Goal: Ask a question

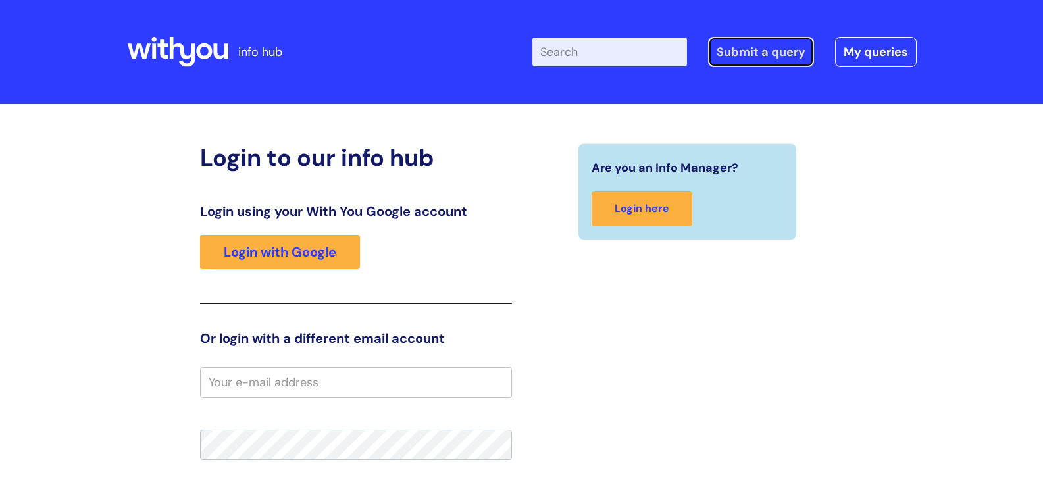
click at [743, 47] on link "Submit a query" at bounding box center [761, 52] width 106 height 30
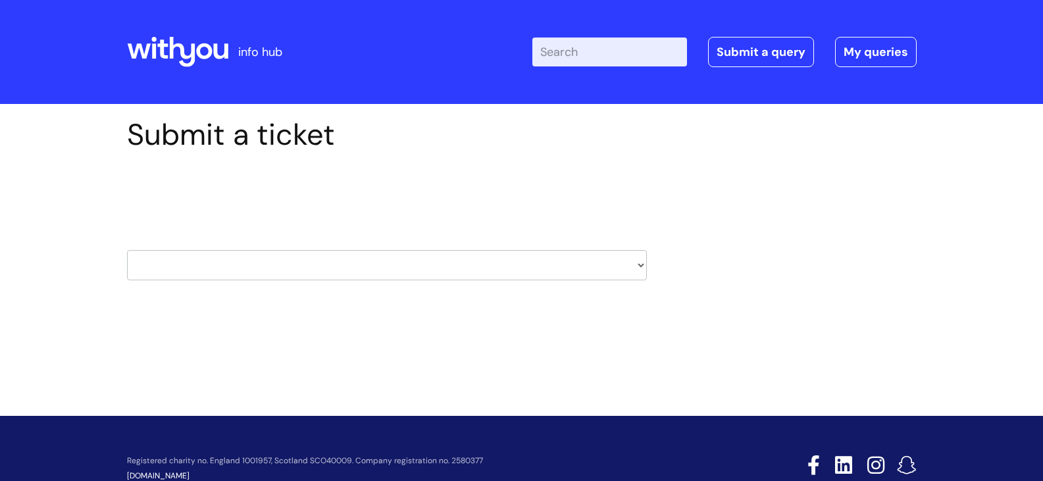
click at [392, 258] on select "HR / People IT and Support Clinical Drug Alerts Finance Accounts Data Support T…" at bounding box center [387, 265] width 520 height 30
select select "systems"
click at [127, 250] on select "HR / People IT and Support Clinical Drug Alerts Finance Accounts Data Support T…" at bounding box center [387, 265] width 520 height 30
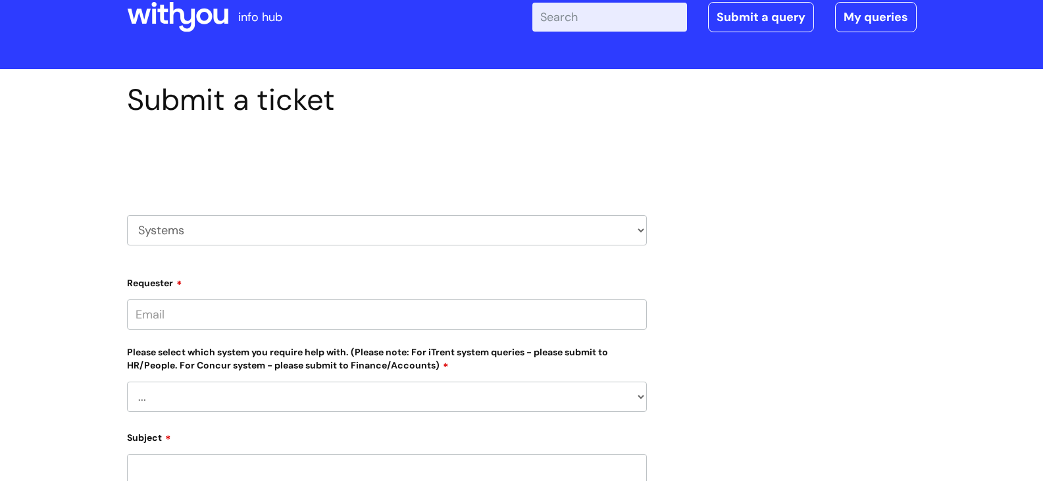
scroll to position [66, 0]
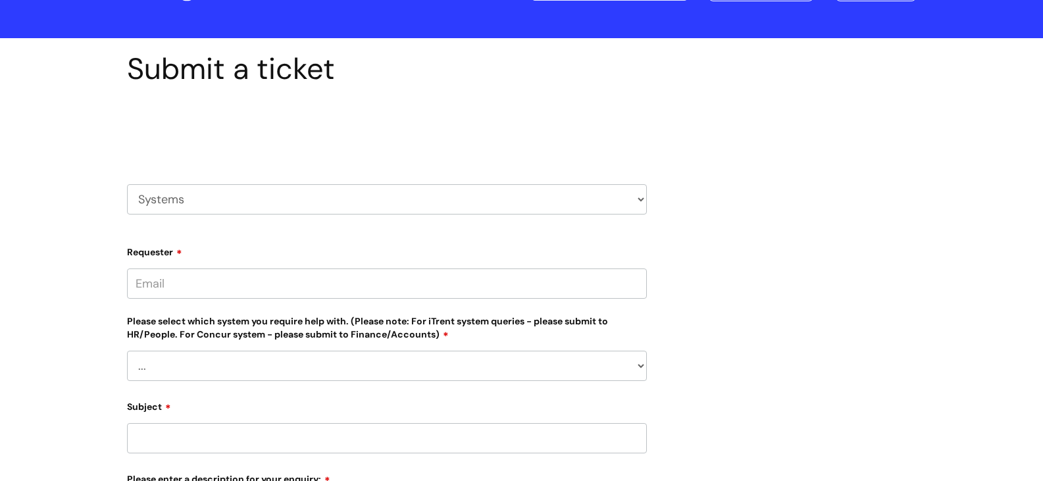
click at [644, 203] on select "HR / People IT and Support Clinical Drug Alerts Finance Accounts Data Support T…" at bounding box center [387, 199] width 520 height 30
select select "it_and_support"
click at [127, 184] on select "HR / People IT and Support Clinical Drug Alerts Finance Accounts Data Support T…" at bounding box center [387, 199] width 520 height 30
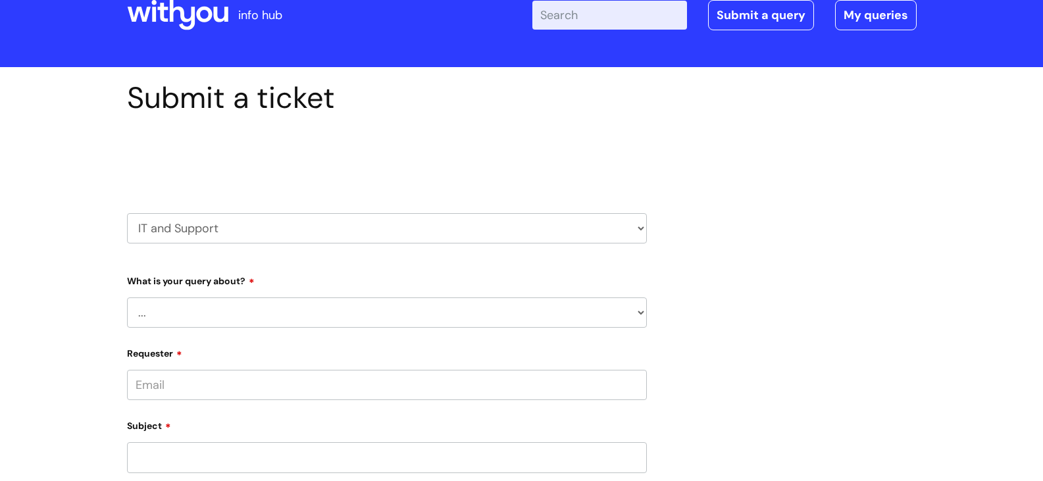
scroll to position [66, 0]
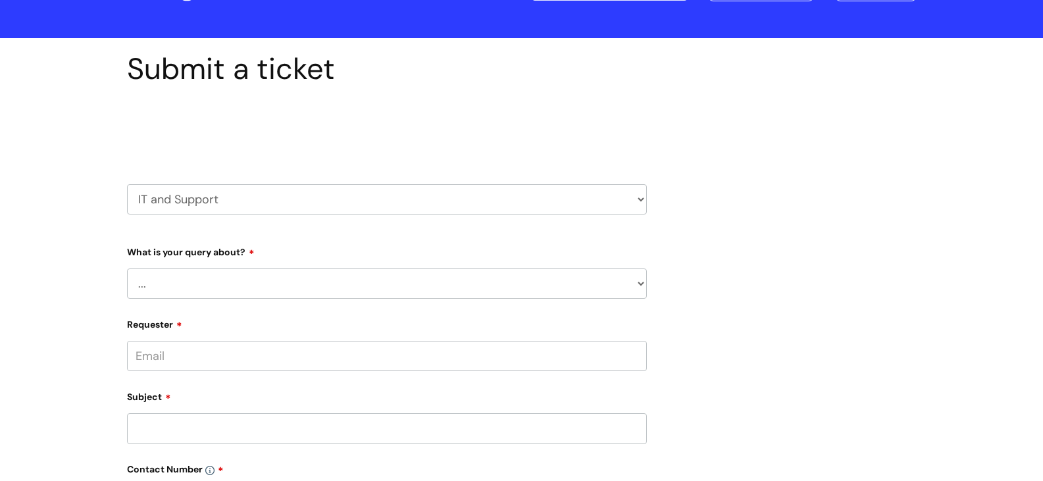
click at [255, 278] on select "... Mobile Phone Reset & MFA Accounts, Starters and Leavers IT Hardware issue I…" at bounding box center [387, 284] width 520 height 30
select select "System/software"
click at [127, 269] on select "... Mobile Phone Reset & MFA Accounts, Starters and Leavers IT Hardware issue I…" at bounding box center [387, 284] width 520 height 30
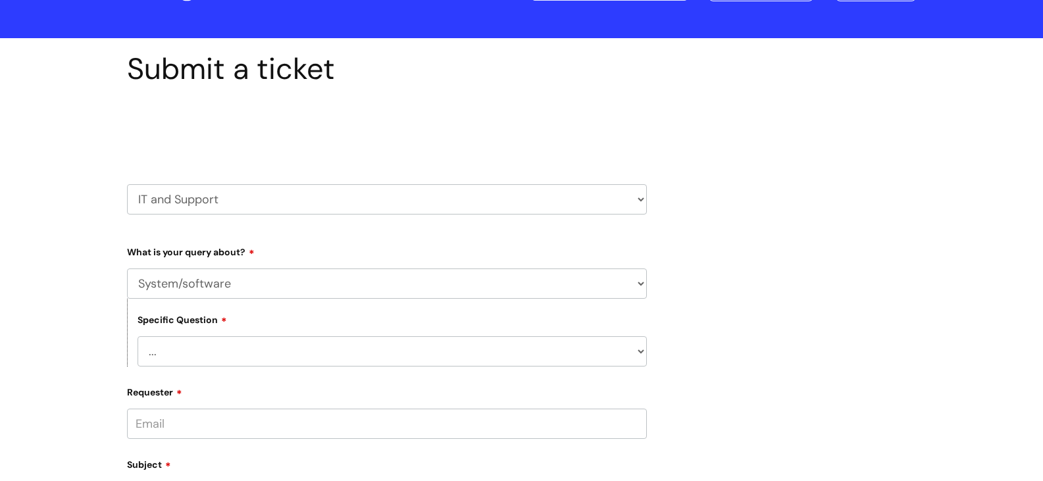
click at [232, 346] on select "... Halo PCMIS Iaptus NHS Email CJSM Email Mitel Another System Google (Workspa…" at bounding box center [392, 351] width 509 height 30
click at [777, 251] on div "Submit a ticket Select issue type HR / People IT and Support Clinical Drug Aler…" at bounding box center [522, 463] width 810 height 824
click at [444, 206] on select "HR / People IT and Support Clinical Drug Alerts Finance Accounts Data Support T…" at bounding box center [387, 199] width 520 height 30
click at [798, 230] on div "Submit a ticket Select issue type HR / People IT and Support Clinical Drug Aler…" at bounding box center [522, 463] width 810 height 824
click at [235, 290] on select "... Mobile Phone Reset & MFA Accounts, Starters and Leavers IT Hardware issue I…" at bounding box center [387, 284] width 520 height 30
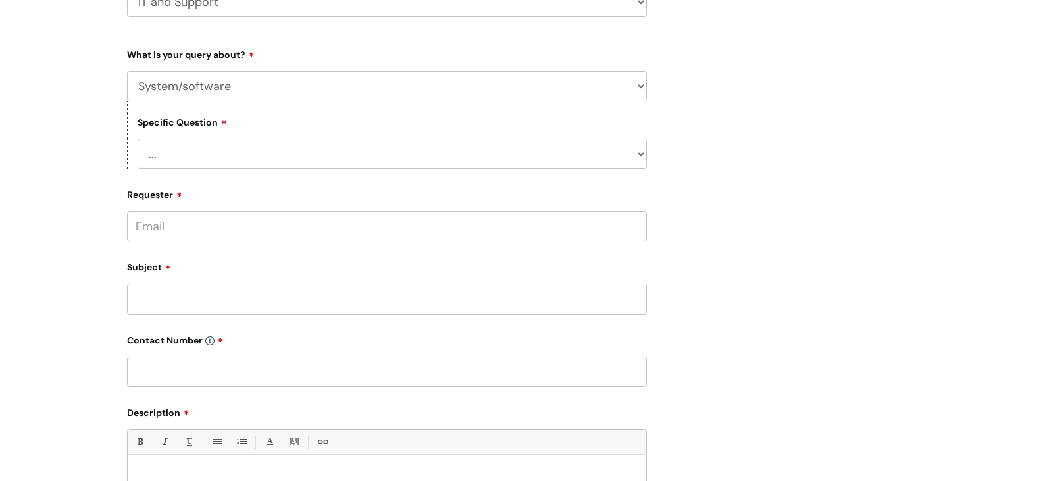
scroll to position [0, 0]
